Goal: Task Accomplishment & Management: Complete application form

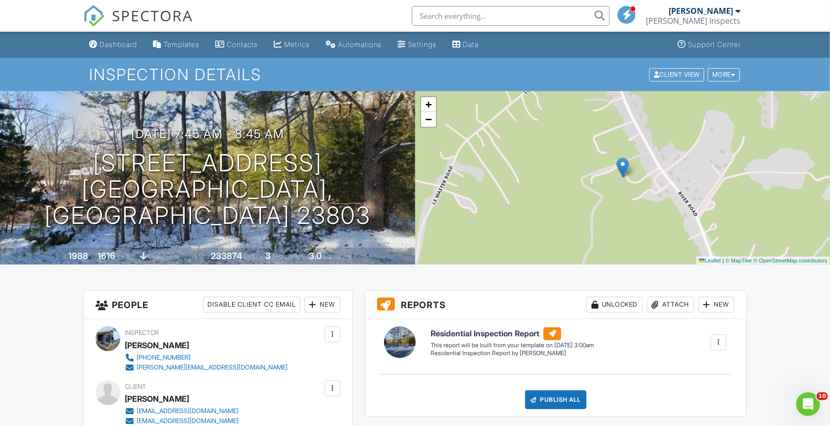
click at [122, 19] on span "SPECTORA" at bounding box center [152, 15] width 81 height 21
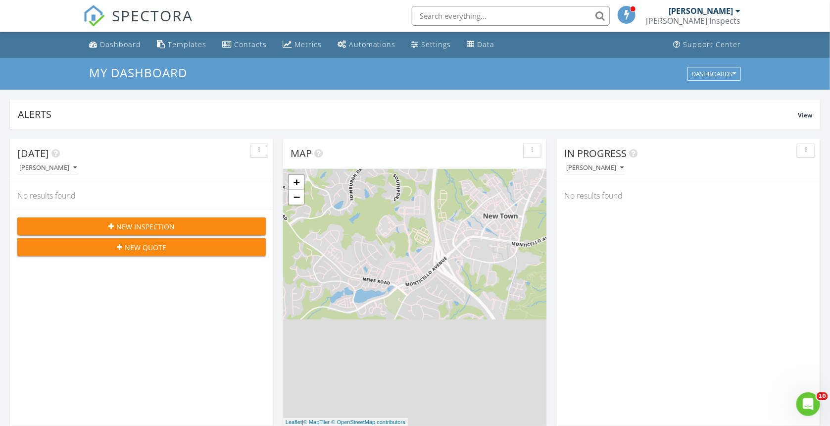
click at [94, 227] on div "New Inspection" at bounding box center [141, 226] width 233 height 10
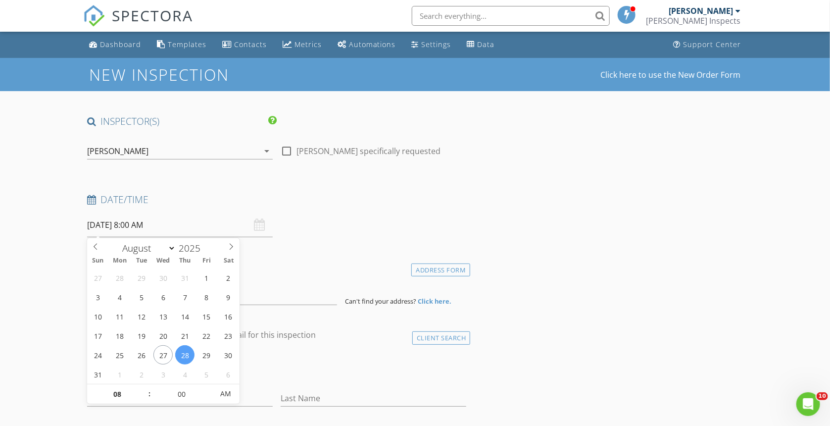
click at [223, 227] on input "08/28/2025 8:00 AM" at bounding box center [180, 225] width 186 height 24
select select "8"
type input "09/04/2025 8:00 AM"
type input "09"
type input "[DATE] 9:00 AM"
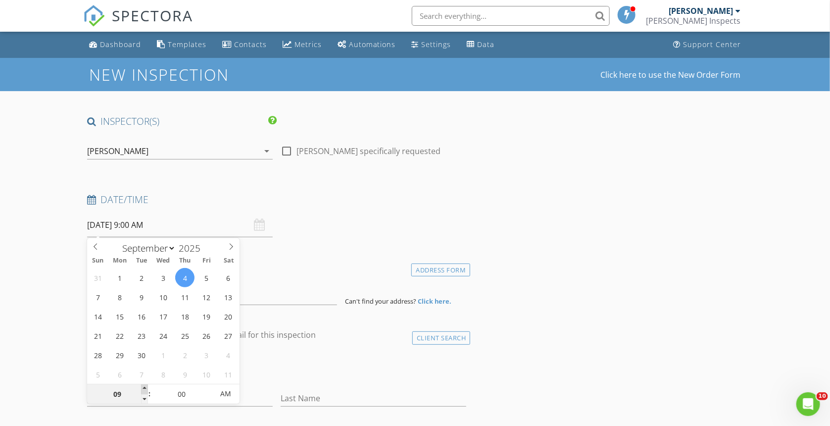
click at [146, 387] on span at bounding box center [144, 389] width 7 height 10
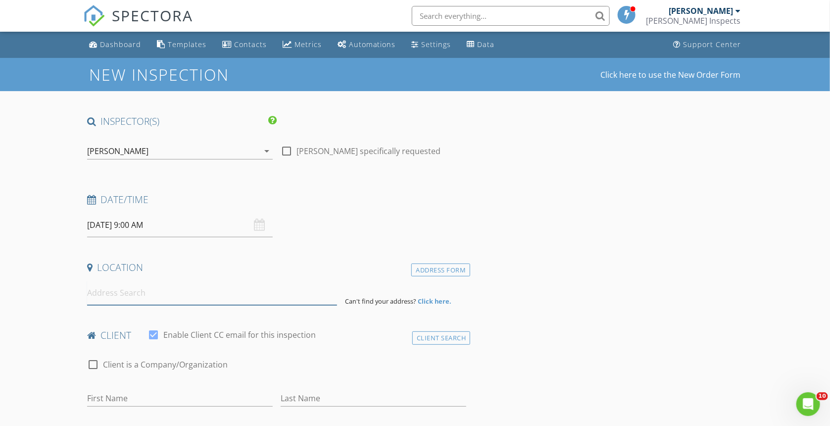
click at [212, 297] on input at bounding box center [212, 293] width 250 height 24
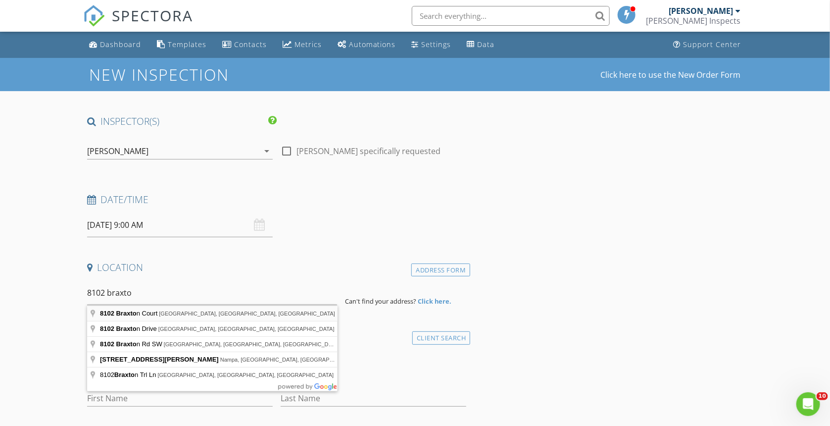
type input "8102 Braxton Court, Mechanicsville, VA, USA"
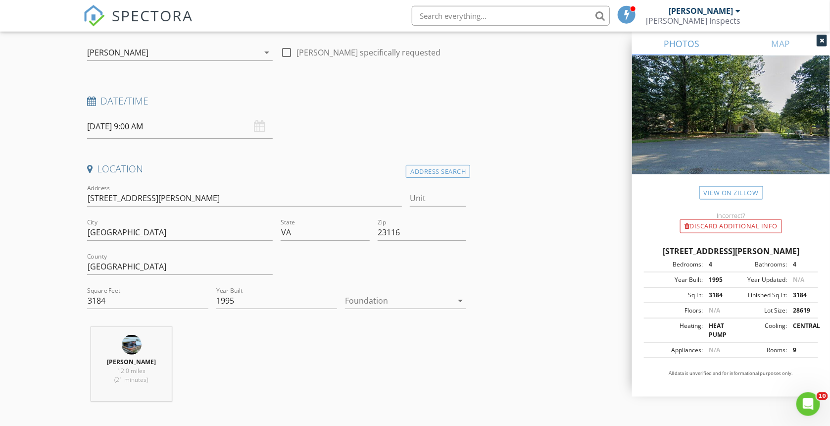
scroll to position [105, 0]
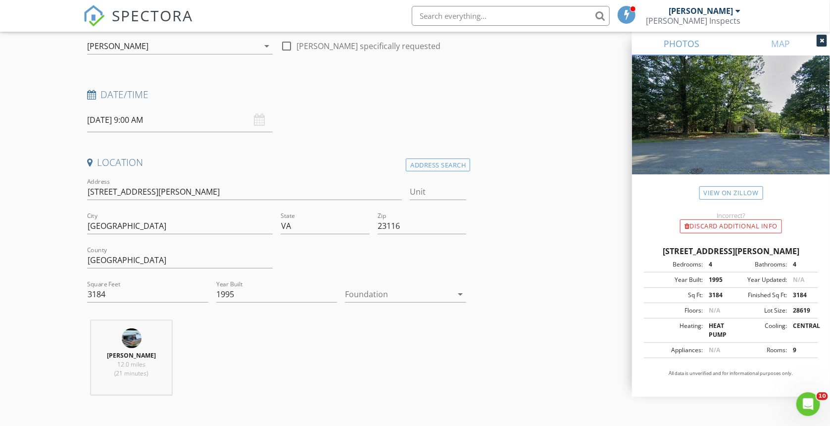
click at [391, 294] on div at bounding box center [398, 294] width 107 height 16
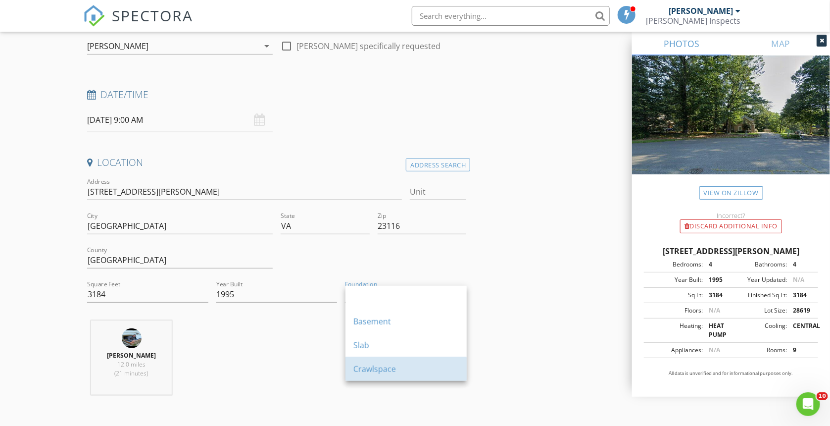
click at [372, 370] on div "Crawlspace" at bounding box center [405, 369] width 105 height 12
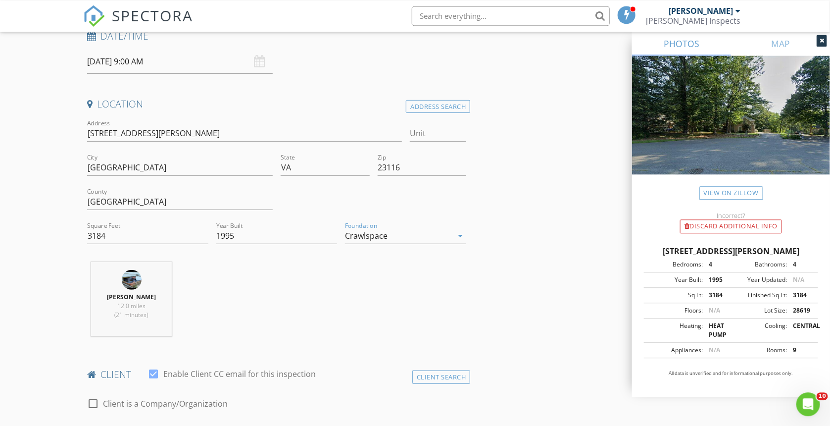
scroll to position [367, 0]
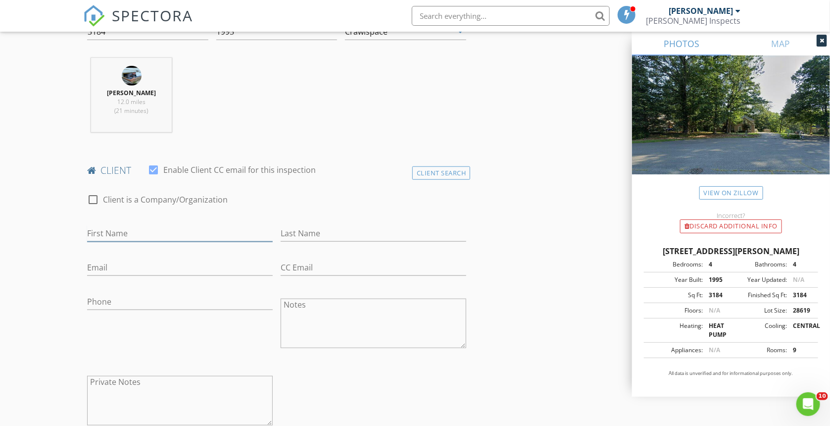
click at [192, 236] on input "First Name" at bounding box center [180, 233] width 186 height 16
click at [447, 171] on div "Client Search" at bounding box center [441, 172] width 58 height 13
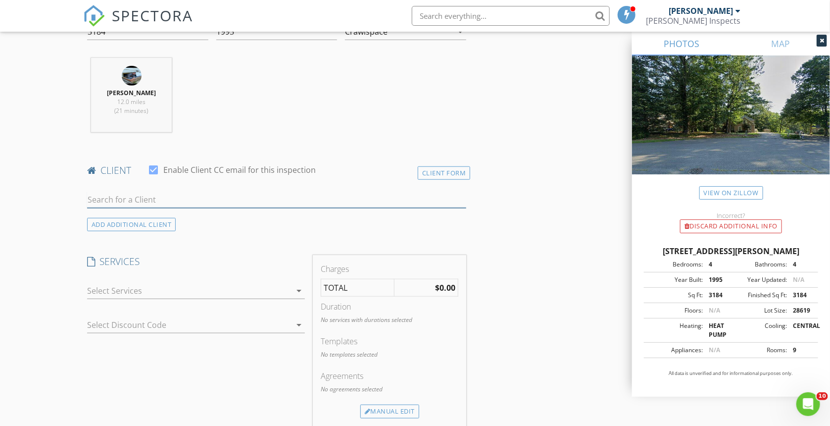
click at [171, 205] on input "text" at bounding box center [277, 200] width 380 height 16
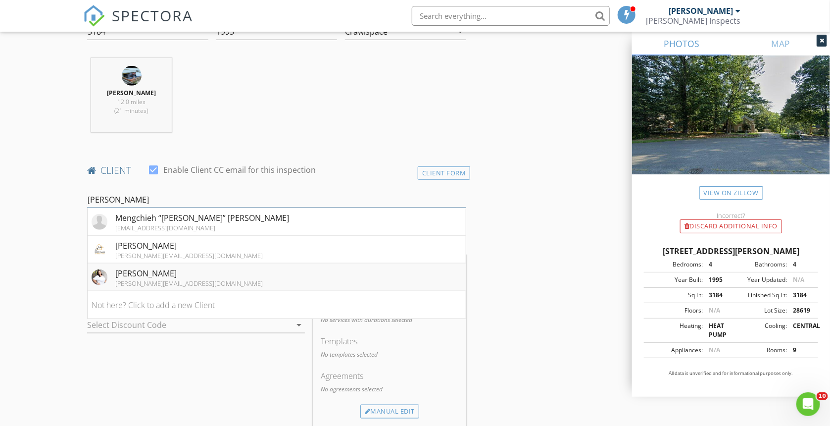
type input "joan"
click at [192, 279] on div "[PERSON_NAME][EMAIL_ADDRESS][DOMAIN_NAME]" at bounding box center [189, 283] width 148 height 8
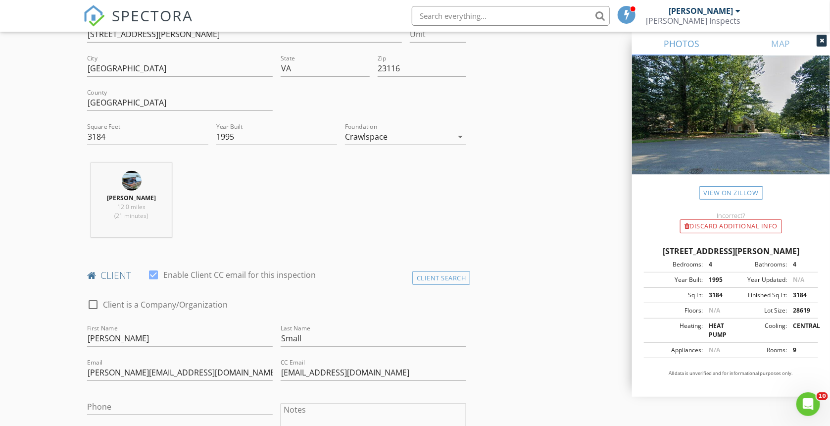
scroll to position [630, 0]
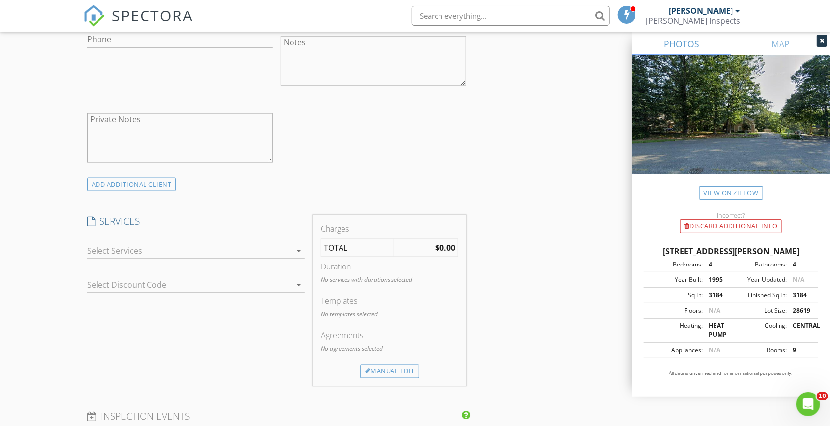
click at [297, 252] on icon "arrow_drop_down" at bounding box center [299, 251] width 12 height 12
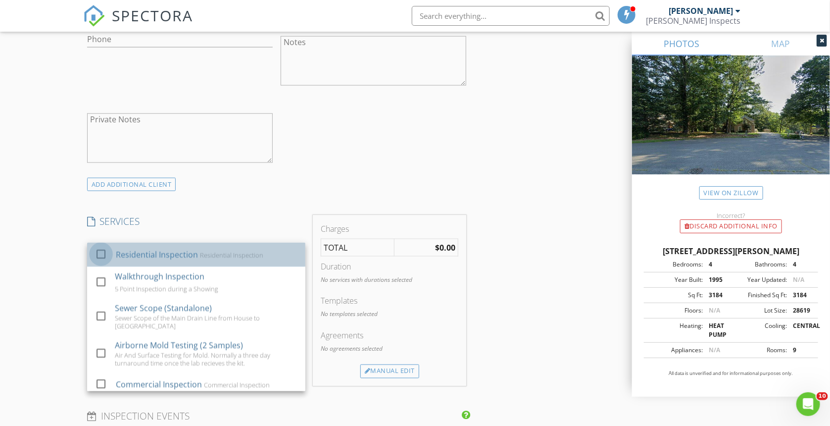
click at [99, 256] on div at bounding box center [101, 254] width 17 height 17
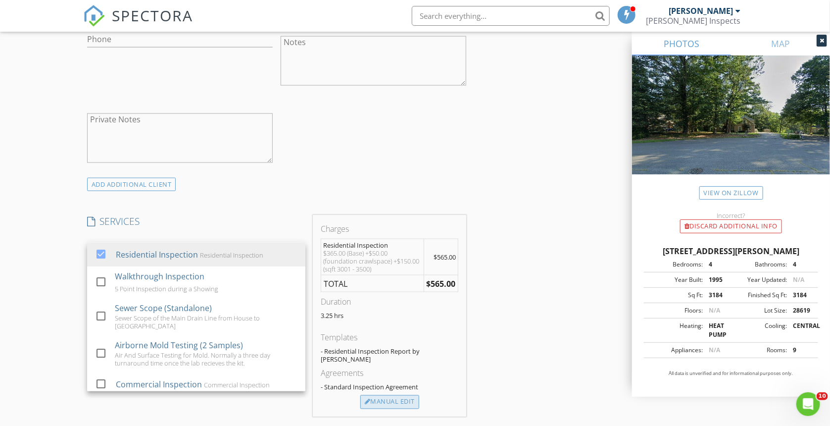
click at [411, 402] on div "Manual Edit" at bounding box center [389, 402] width 59 height 14
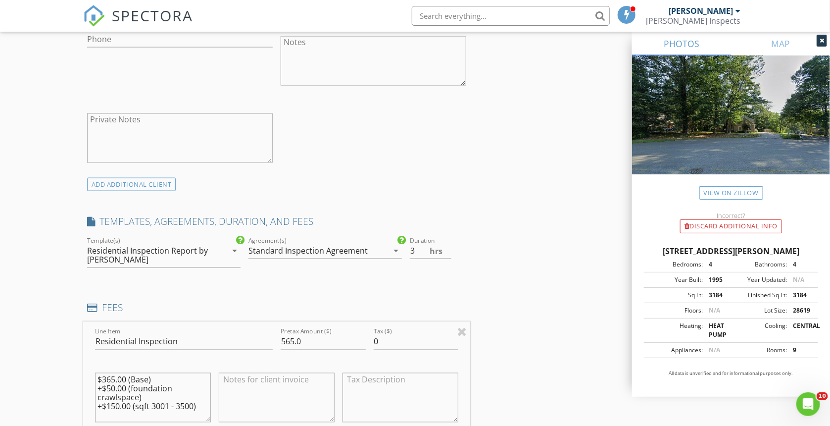
type input "3"
click at [447, 253] on input "3" at bounding box center [431, 251] width 42 height 16
click at [536, 309] on div "INSPECTOR(S) check_box Chris dePolo PRIMARY Chris dePolo arrow_drop_down check_…" at bounding box center [415, 355] width 664 height 1740
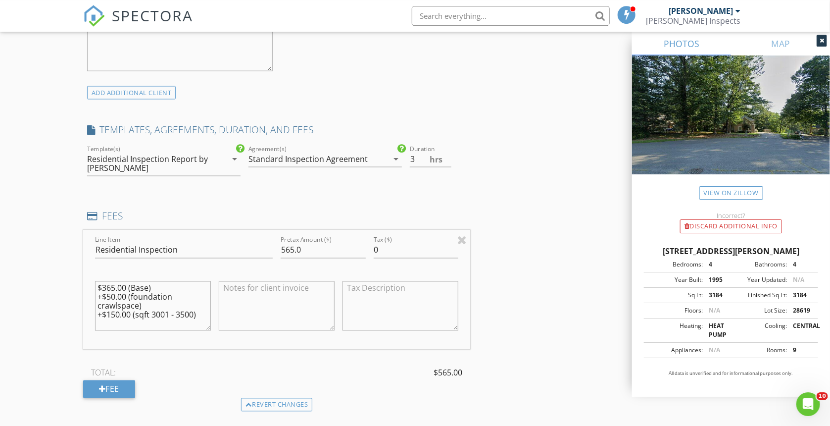
scroll to position [735, 0]
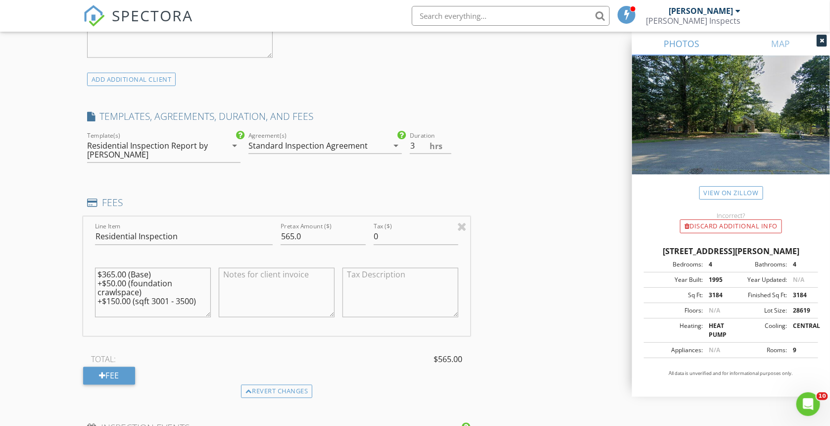
click at [260, 270] on textarea at bounding box center [277, 292] width 116 height 49
type textarea "Home Inspection w/Crawlspace (3,184 Sq Ft)"
drag, startPoint x: 295, startPoint y: 232, endPoint x: 287, endPoint y: 234, distance: 8.2
click at [287, 234] on input "565.0" at bounding box center [323, 237] width 85 height 16
type input "515.0"
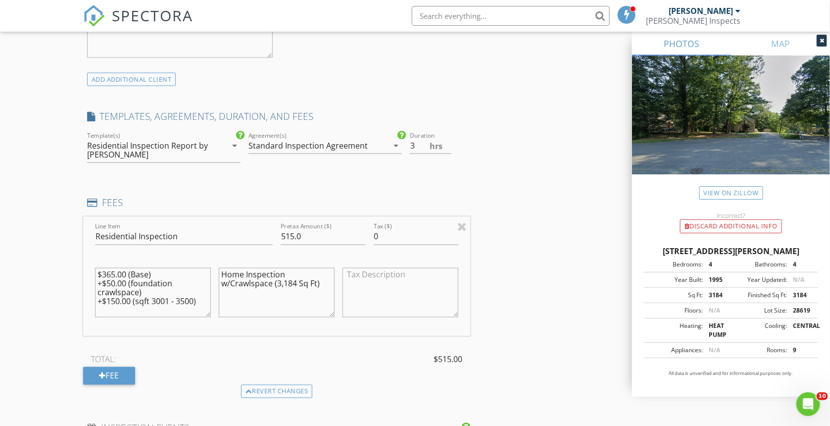
click at [241, 304] on textarea "Home Inspection w/Crawlspace (3,184 Sq Ft)" at bounding box center [277, 292] width 116 height 49
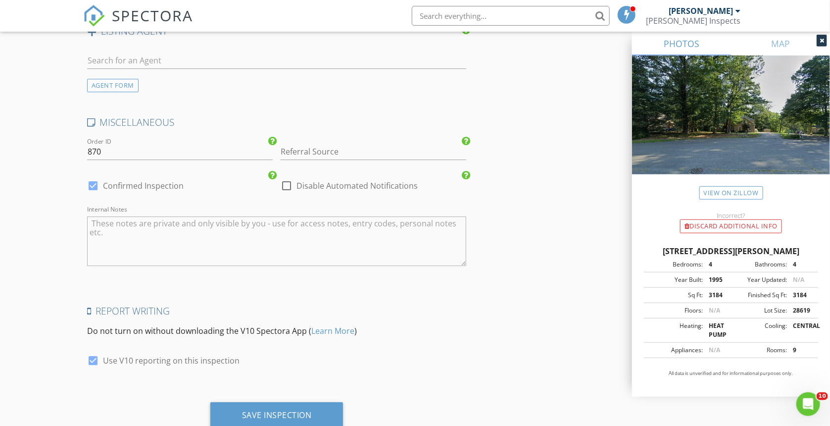
scroll to position [1452, 0]
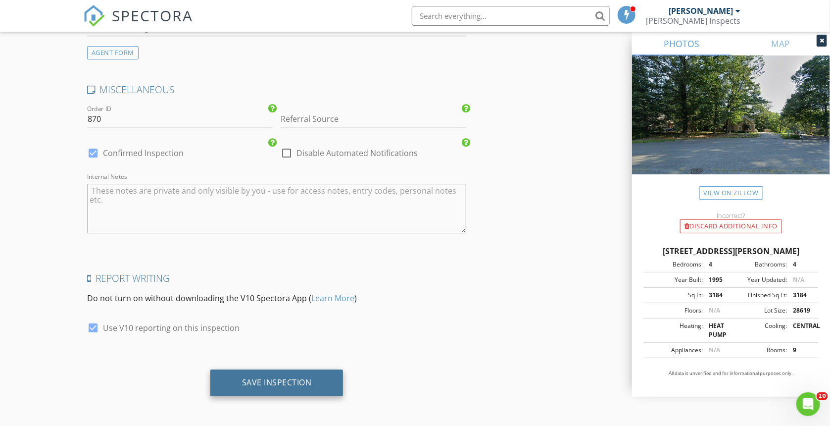
click at [298, 377] on div "Save Inspection" at bounding box center [277, 382] width 70 height 10
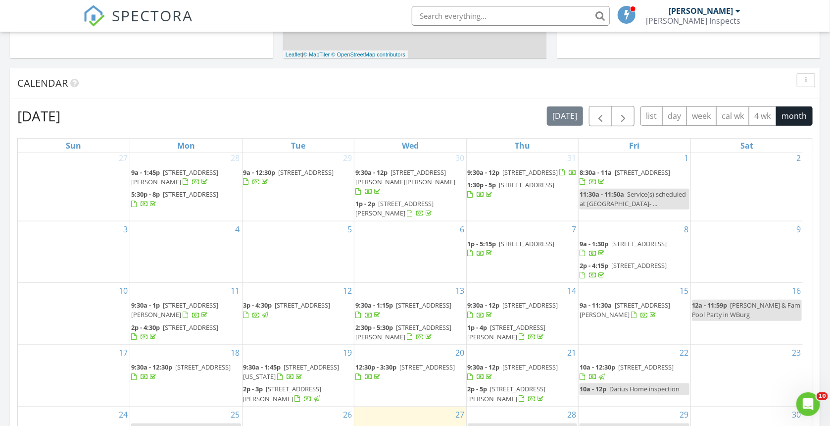
scroll to position [630, 0]
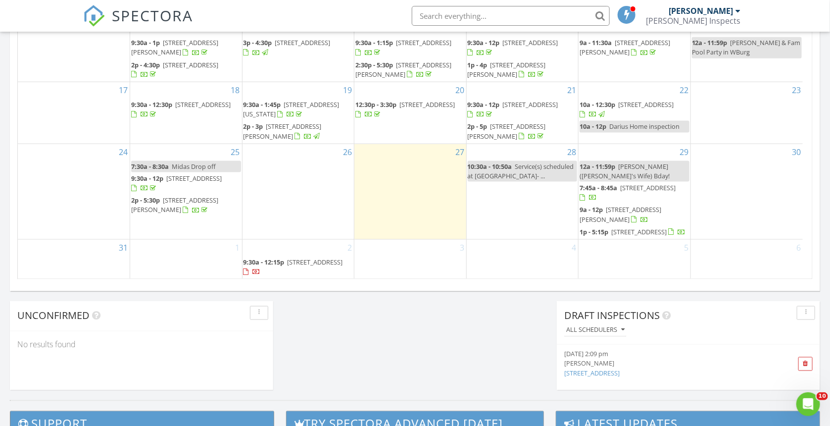
click at [179, 196] on span "2502 Williams St, Richmond 23228" at bounding box center [174, 205] width 87 height 18
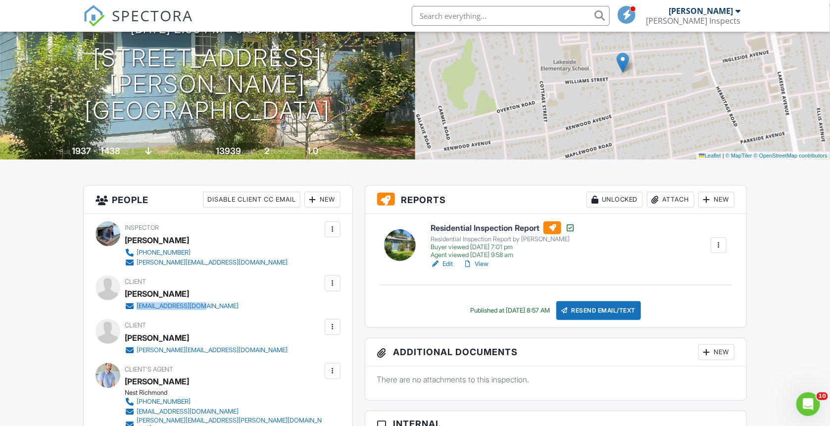
drag, startPoint x: 222, startPoint y: 306, endPoint x: 136, endPoint y: 308, distance: 86.2
click at [136, 308] on div "Client Ben Snider bsnides11@gmail.com" at bounding box center [205, 293] width 161 height 36
copy link "bsnides11@gmail.com"
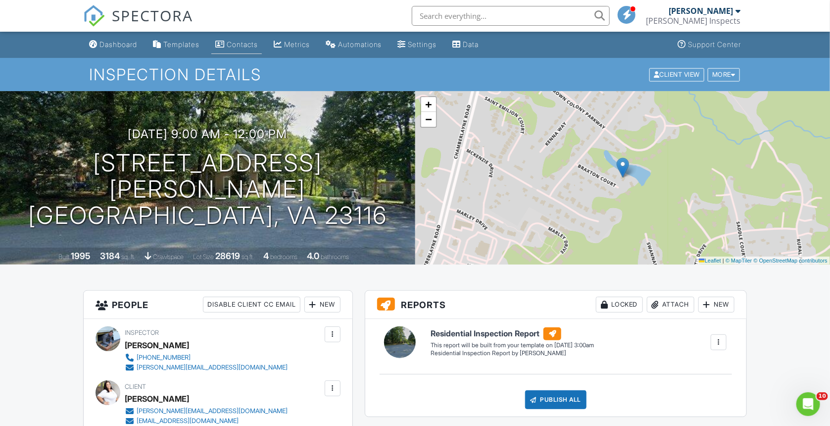
click at [234, 52] on link "Contacts" at bounding box center [236, 45] width 50 height 18
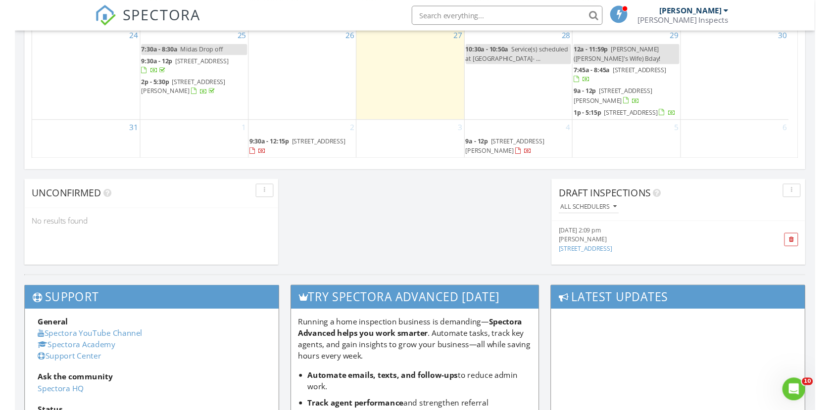
scroll to position [568, 0]
